Goal: Information Seeking & Learning: Understand process/instructions

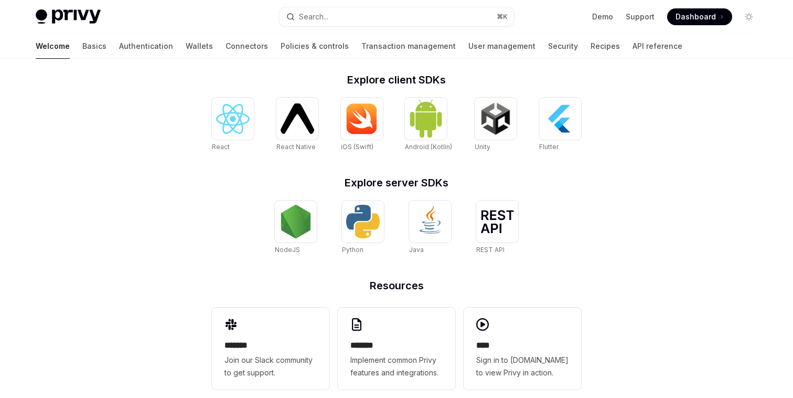
scroll to position [420, 0]
click at [489, 216] on img at bounding box center [498, 220] width 34 height 23
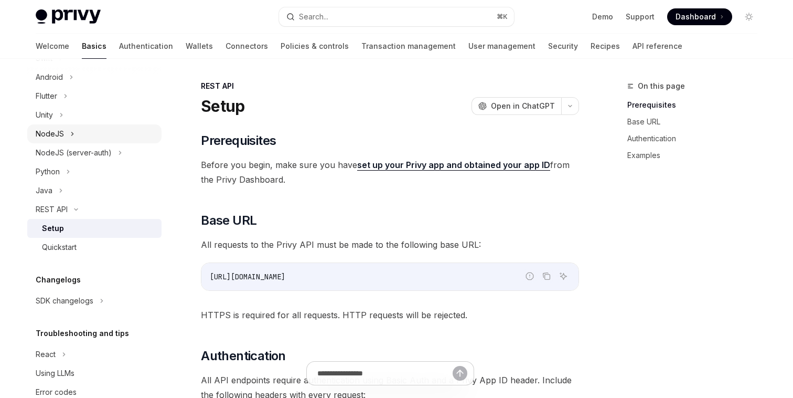
click at [108, 136] on button "NodeJS" at bounding box center [94, 133] width 134 height 19
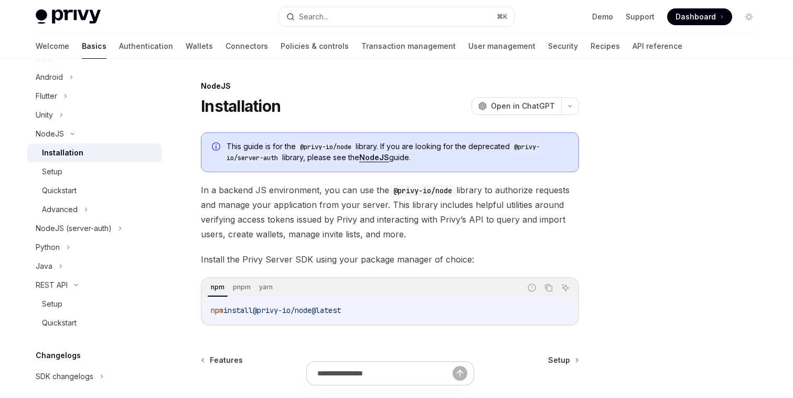
scroll to position [97, 0]
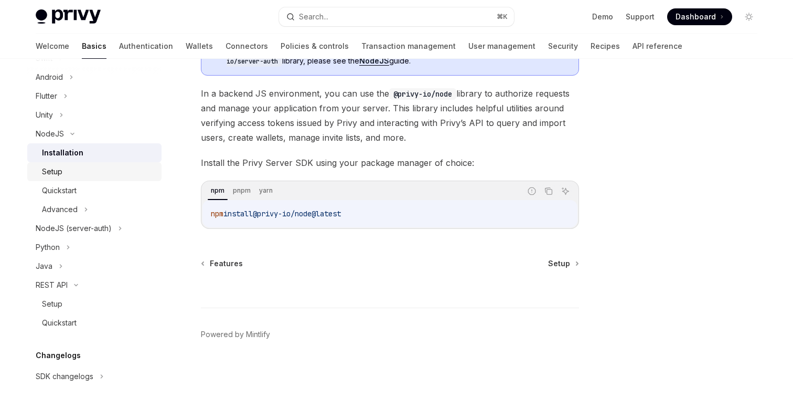
click at [116, 178] on link "Setup" at bounding box center [94, 171] width 134 height 19
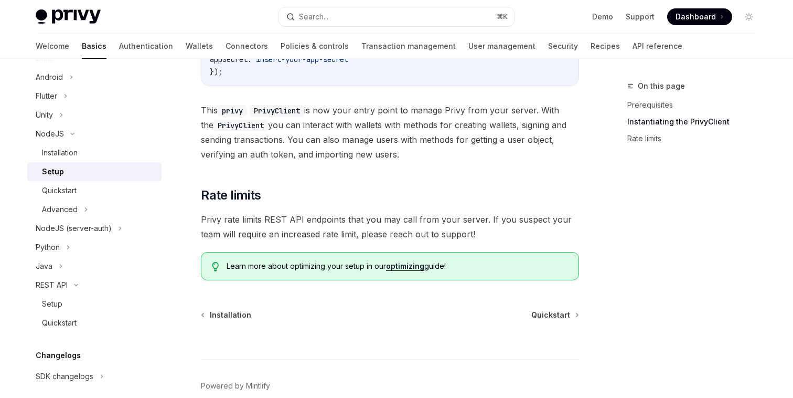
scroll to position [479, 0]
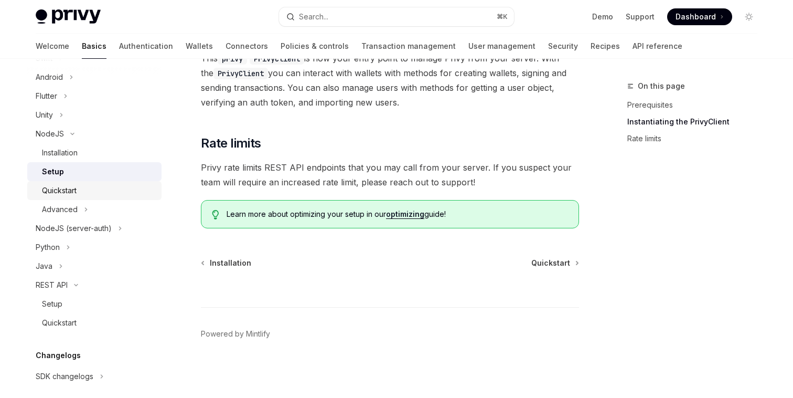
click at [83, 193] on div "Quickstart" at bounding box center [98, 190] width 113 height 13
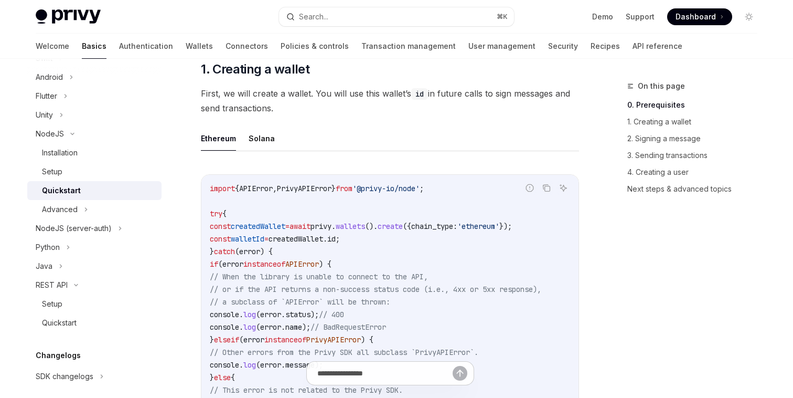
scroll to position [336, 0]
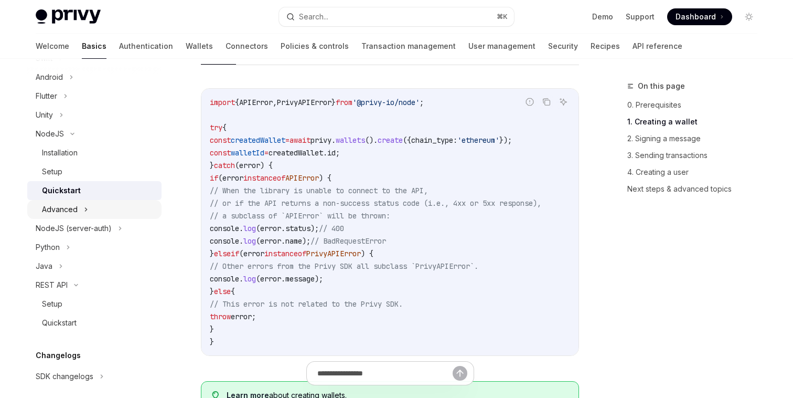
click at [48, 204] on div "Advanced" at bounding box center [60, 209] width 36 height 13
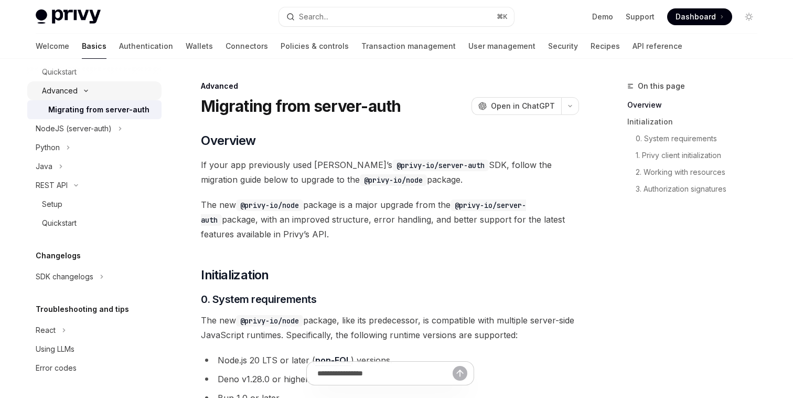
scroll to position [312, 0]
click at [79, 204] on div "Setup" at bounding box center [98, 203] width 113 height 13
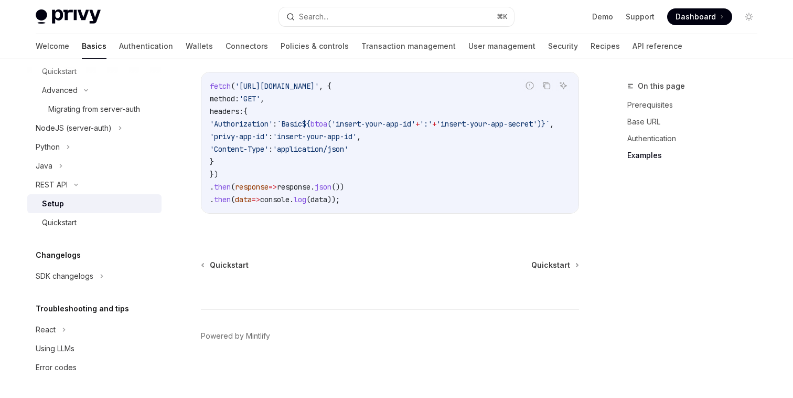
scroll to position [616, 0]
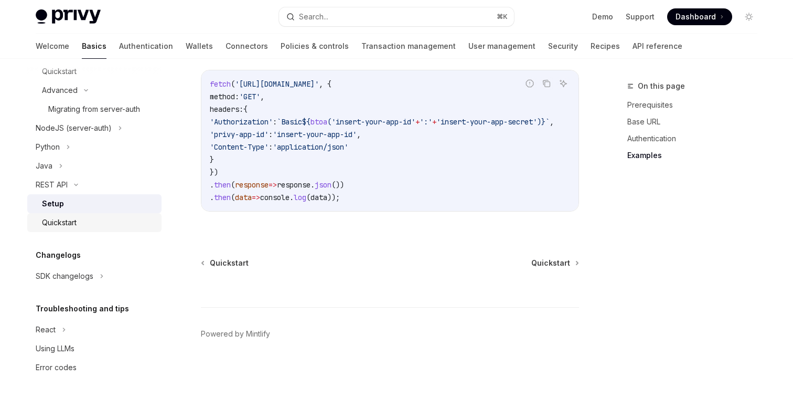
click at [114, 226] on div "Quickstart" at bounding box center [98, 222] width 113 height 13
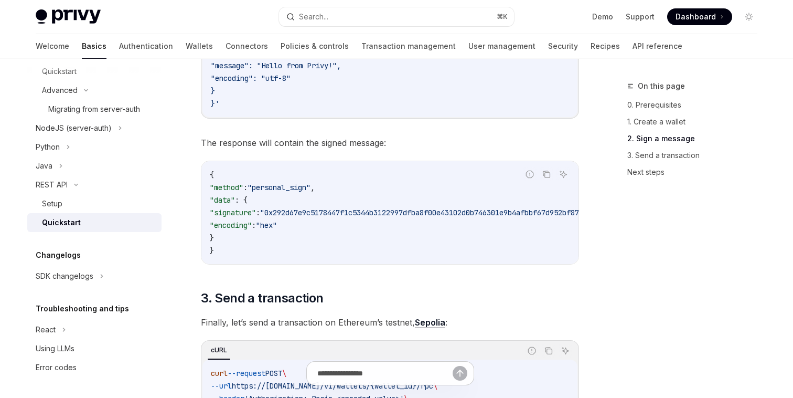
scroll to position [797, 0]
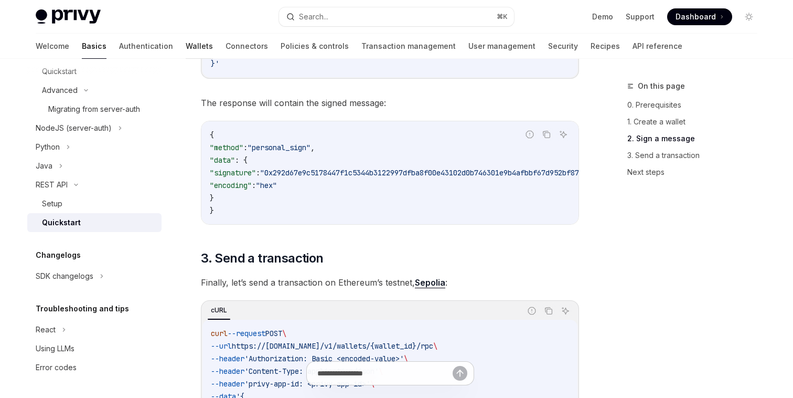
click at [186, 44] on link "Wallets" at bounding box center [199, 46] width 27 height 25
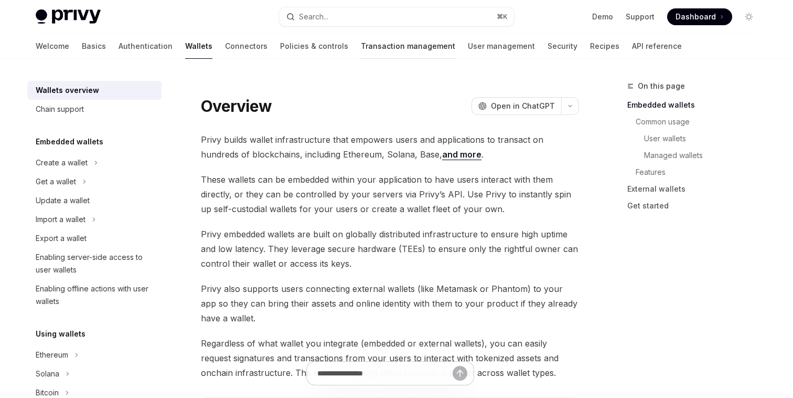
click at [361, 46] on link "Transaction management" at bounding box center [408, 46] width 94 height 25
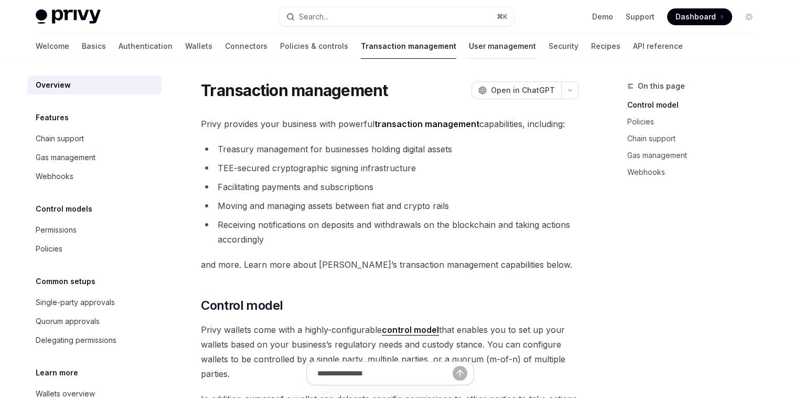
click at [469, 47] on link "User management" at bounding box center [502, 46] width 67 height 25
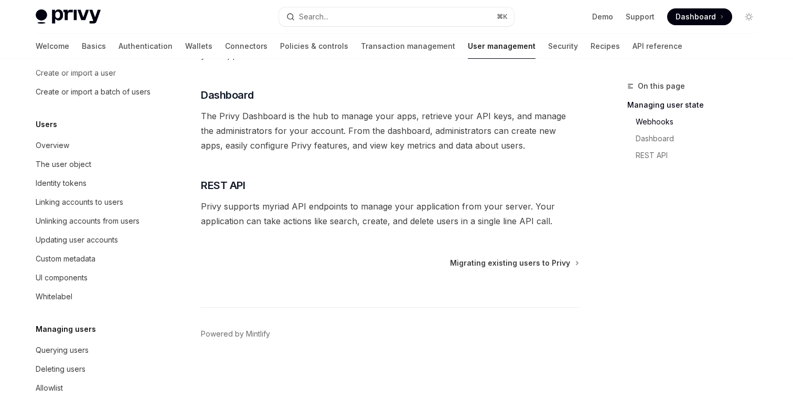
scroll to position [125, 0]
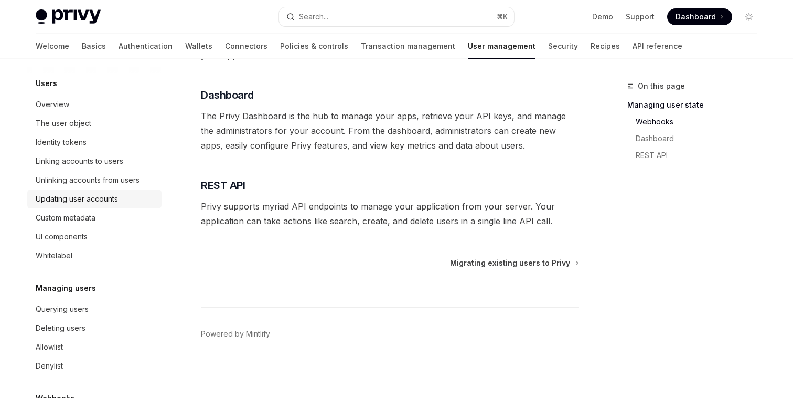
click at [87, 201] on div "Updating user accounts" at bounding box center [77, 199] width 82 height 13
type textarea "*"
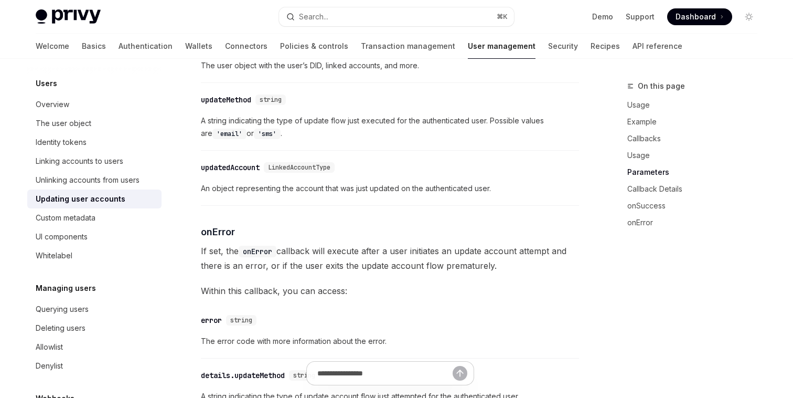
scroll to position [1576, 0]
